Goal: Find specific page/section: Find specific page/section

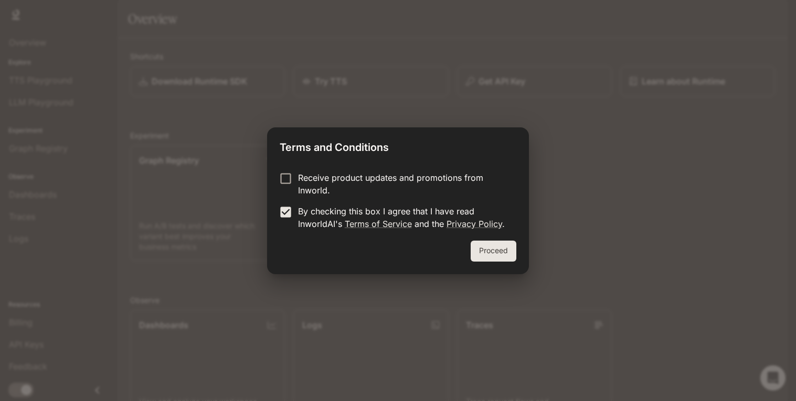
click at [495, 254] on button "Proceed" at bounding box center [494, 251] width 46 height 21
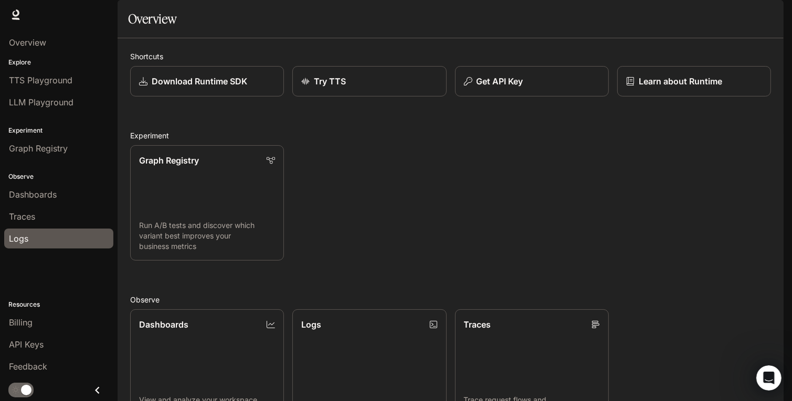
click at [12, 233] on span "Logs" at bounding box center [18, 238] width 19 height 13
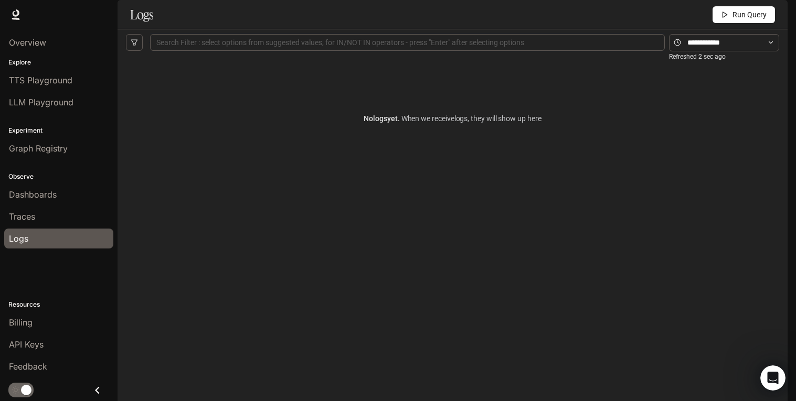
click at [399, 46] on div at bounding box center [407, 42] width 509 height 7
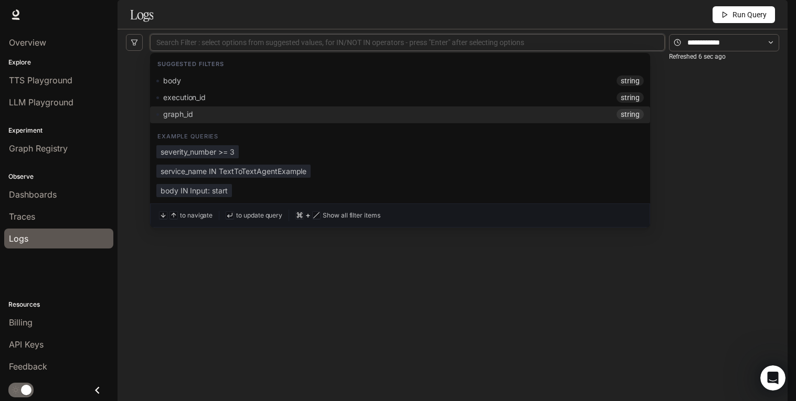
click at [350, 321] on div "No logs yet. When we receive logs , they will show up here" at bounding box center [452, 211] width 653 height 311
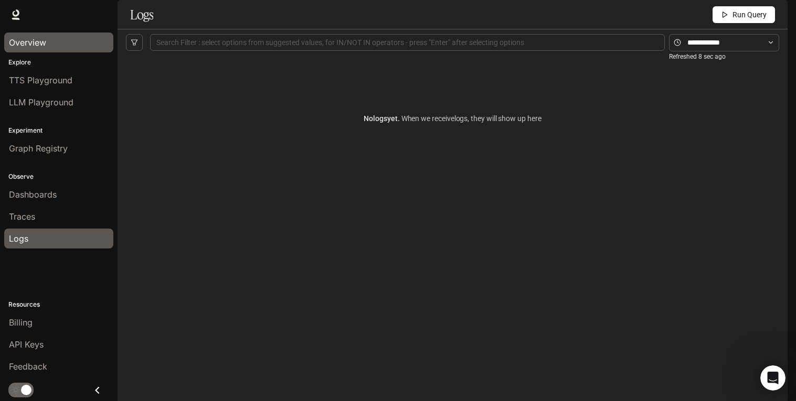
click at [63, 41] on div "Overview" at bounding box center [59, 42] width 100 height 13
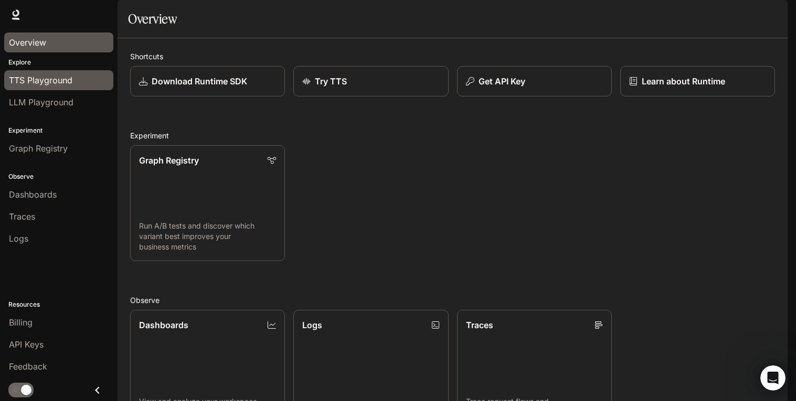
click at [73, 77] on div "TTS Playground" at bounding box center [59, 80] width 100 height 13
